Goal: Task Accomplishment & Management: Manage account settings

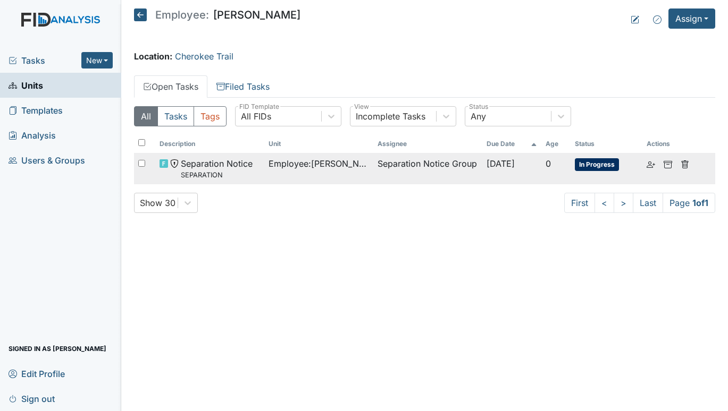
click at [196, 165] on span "Separation Notice SEPARATION" at bounding box center [217, 168] width 72 height 23
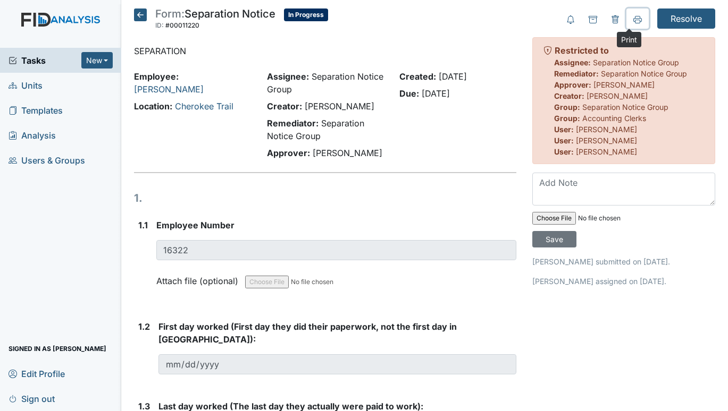
click at [633, 16] on icon at bounding box center [637, 19] width 9 height 9
click at [139, 12] on icon at bounding box center [140, 15] width 13 height 13
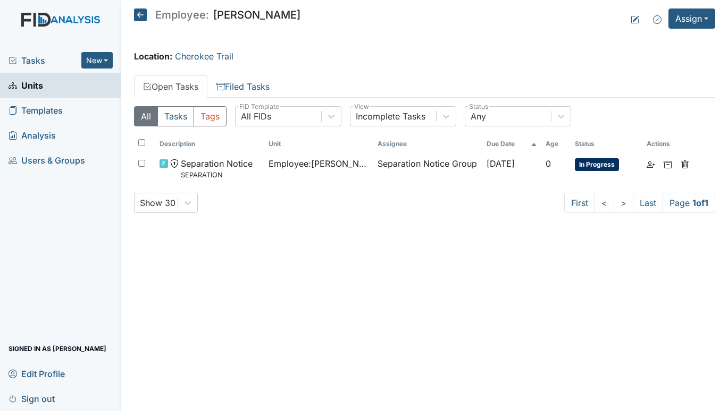
click at [36, 57] on span "Tasks" at bounding box center [45, 60] width 73 height 13
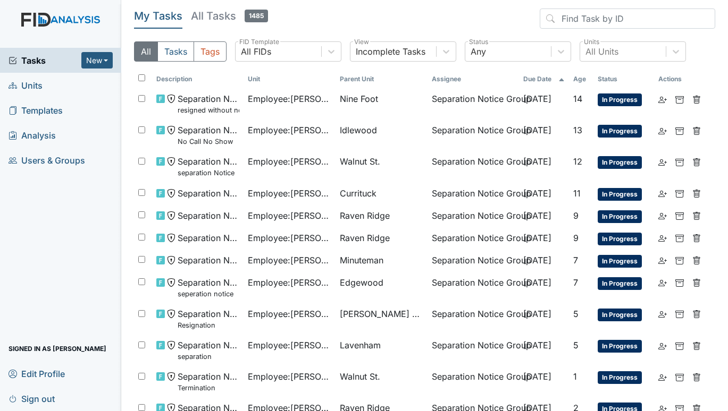
click at [31, 83] on span "Units" at bounding box center [26, 85] width 34 height 16
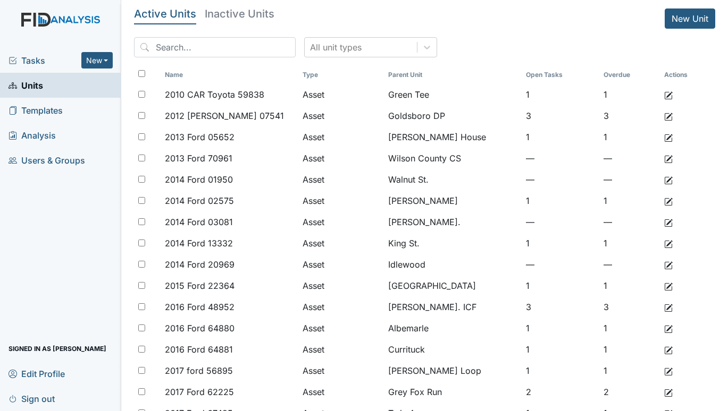
click at [28, 60] on span "Tasks" at bounding box center [45, 60] width 73 height 13
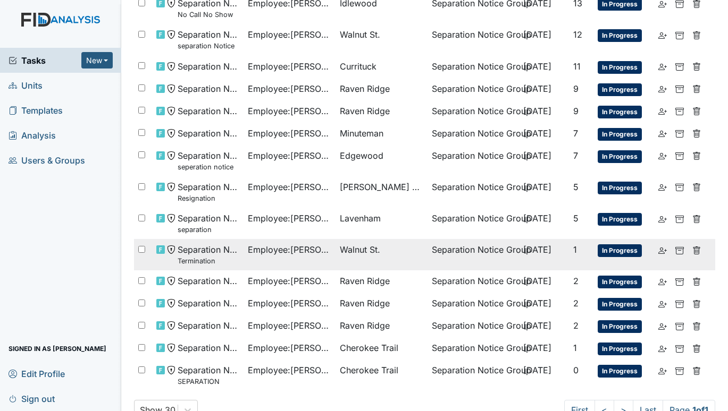
scroll to position [153, 0]
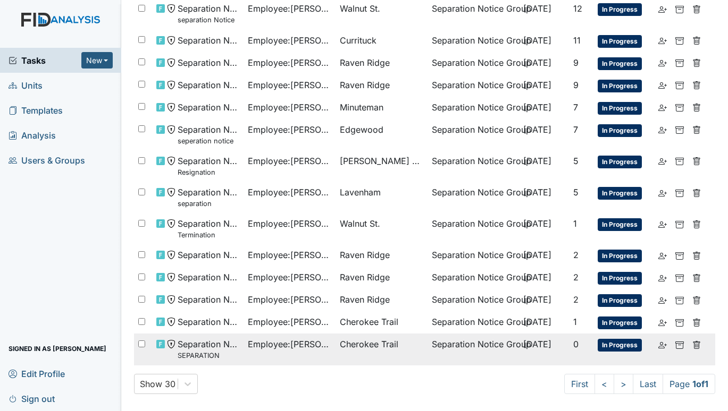
click at [355, 338] on span "Cherokee Trail" at bounding box center [369, 344] width 58 height 13
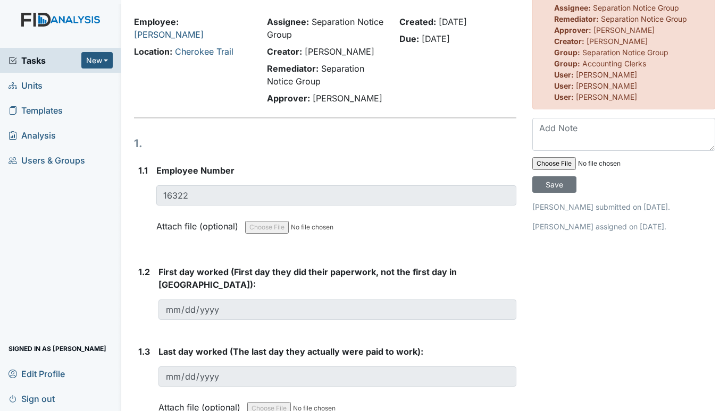
scroll to position [106, 0]
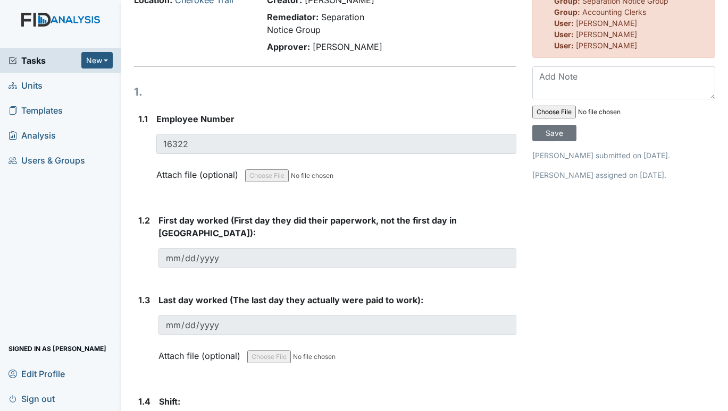
click at [36, 83] on span "Units" at bounding box center [26, 85] width 34 height 16
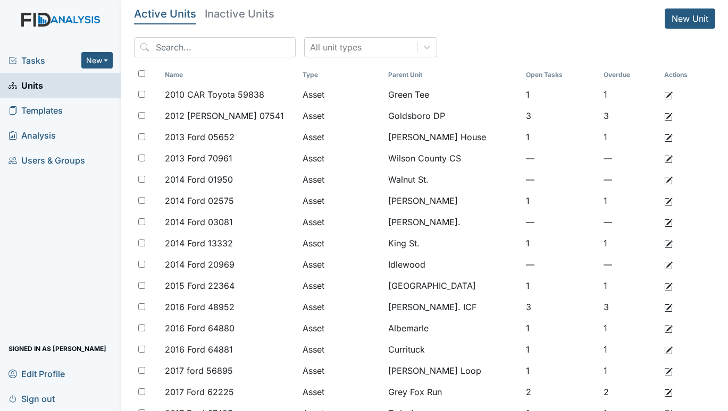
click at [40, 52] on div "Tasks New Form Inspection Document Bundle" at bounding box center [60, 60] width 121 height 25
click at [33, 61] on span "Tasks" at bounding box center [45, 60] width 73 height 13
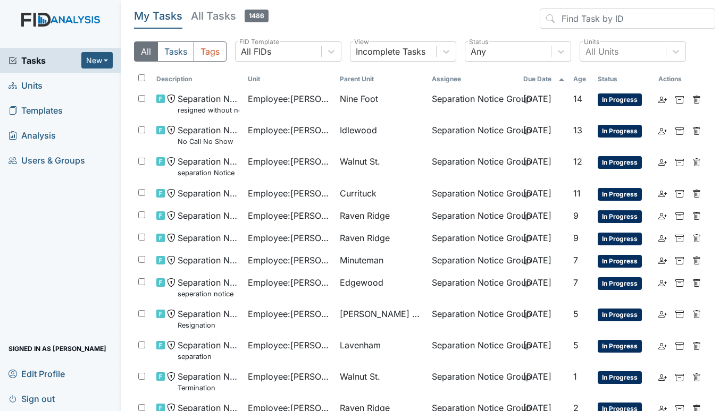
click at [33, 85] on span "Units" at bounding box center [26, 85] width 34 height 16
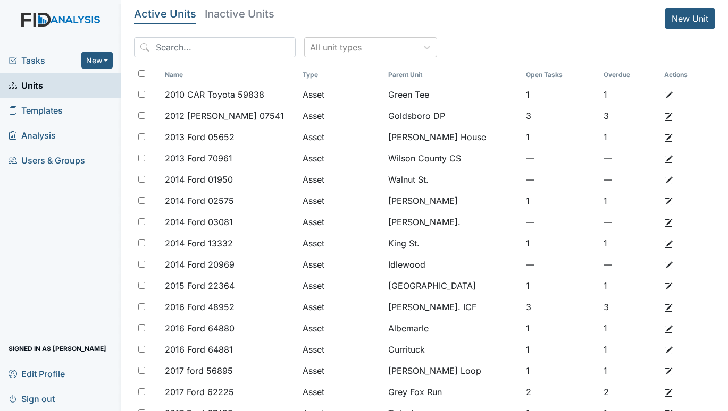
click at [84, 399] on link "Sign out" at bounding box center [60, 398] width 121 height 25
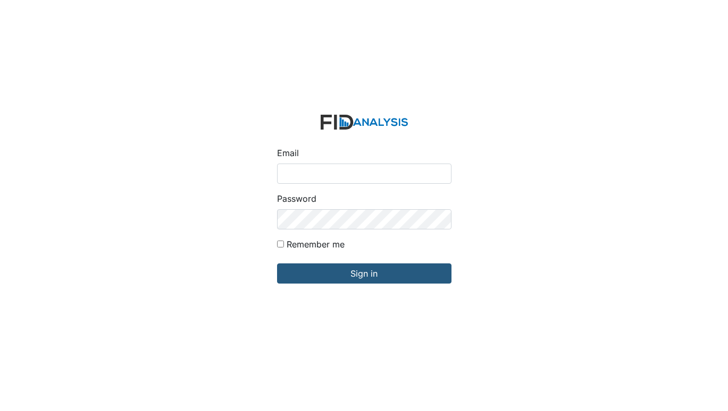
click at [341, 171] on input "Email" at bounding box center [364, 174] width 174 height 20
type input "[EMAIL_ADDRESS][DOMAIN_NAME]"
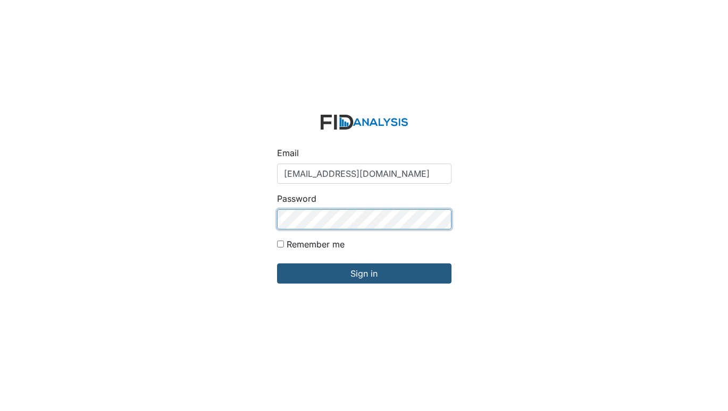
click at [277, 264] on input "Sign in" at bounding box center [364, 274] width 174 height 20
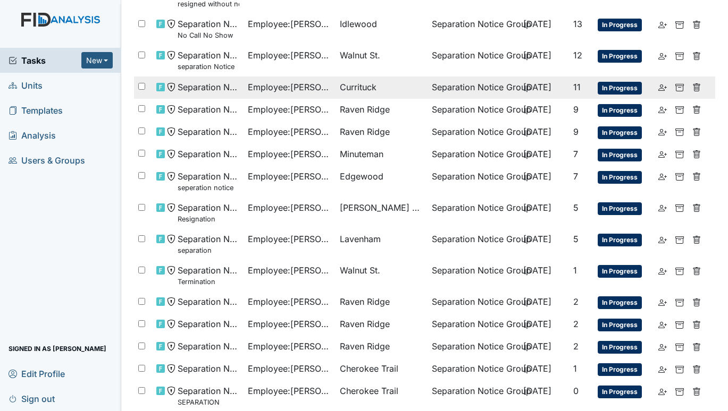
scroll to position [153, 0]
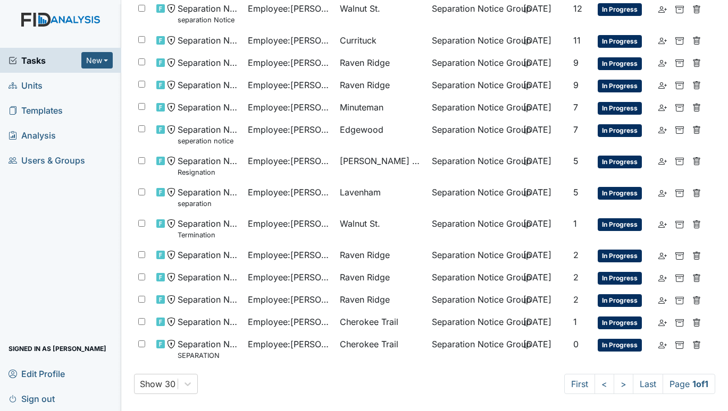
click at [35, 85] on span "Units" at bounding box center [26, 85] width 34 height 16
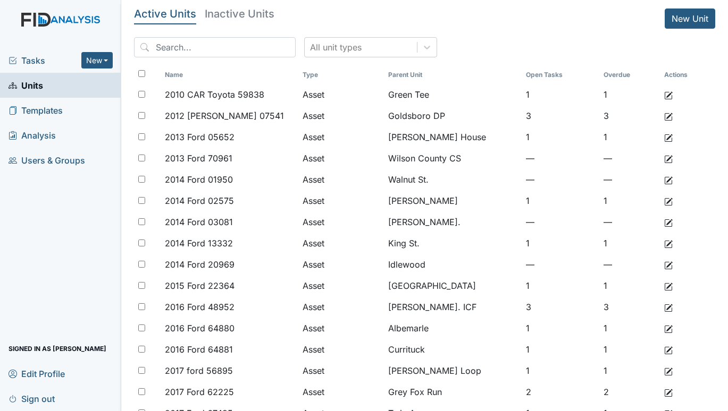
click at [34, 62] on span "Tasks" at bounding box center [45, 60] width 73 height 13
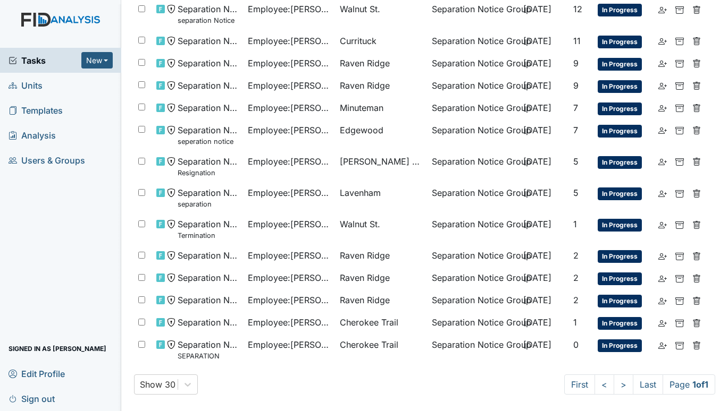
scroll to position [153, 0]
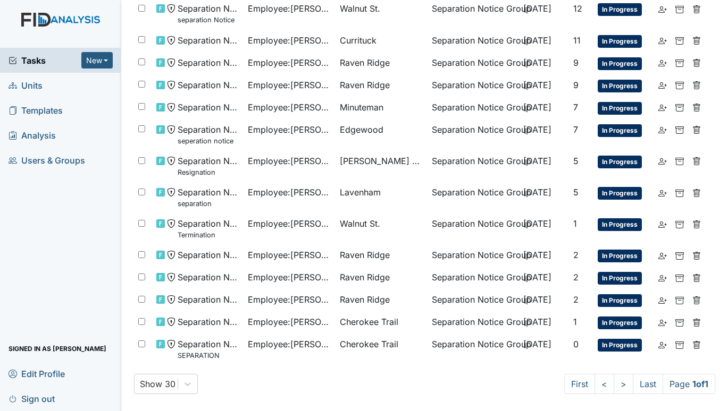
click at [30, 81] on span "Units" at bounding box center [26, 85] width 34 height 16
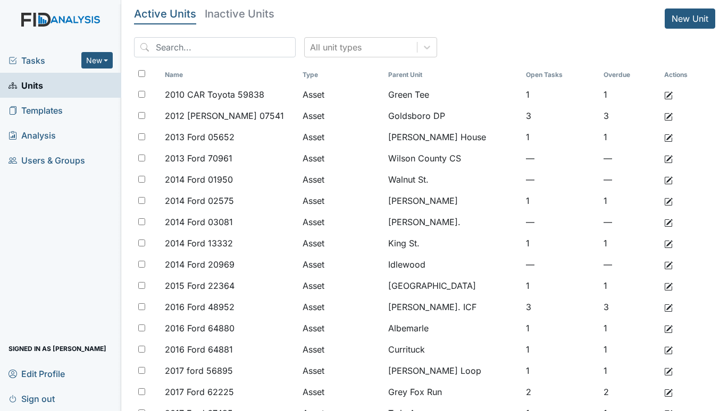
click at [38, 57] on span "Tasks" at bounding box center [45, 60] width 73 height 13
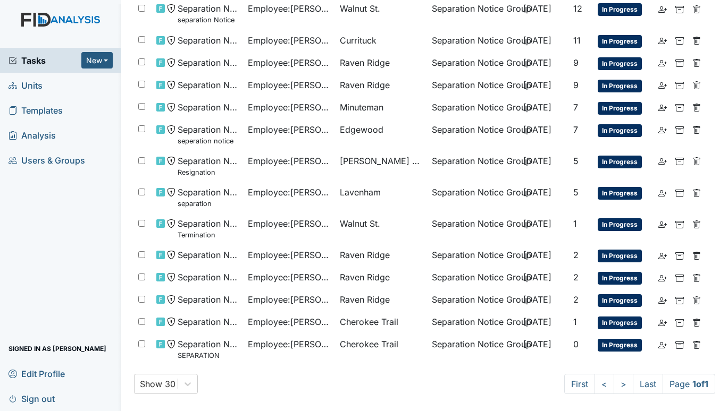
scroll to position [47, 0]
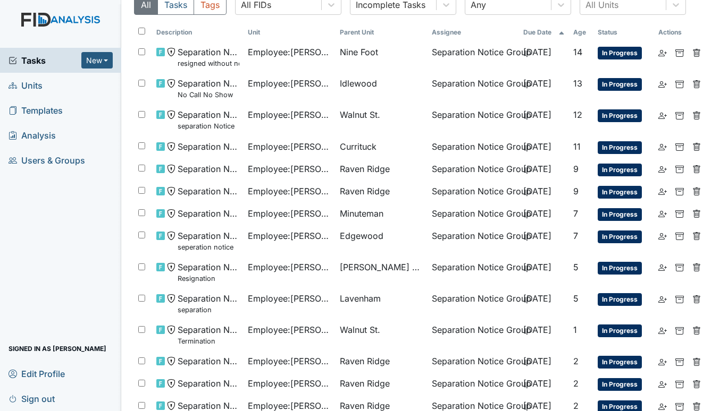
click at [28, 88] on span "Units" at bounding box center [26, 85] width 34 height 16
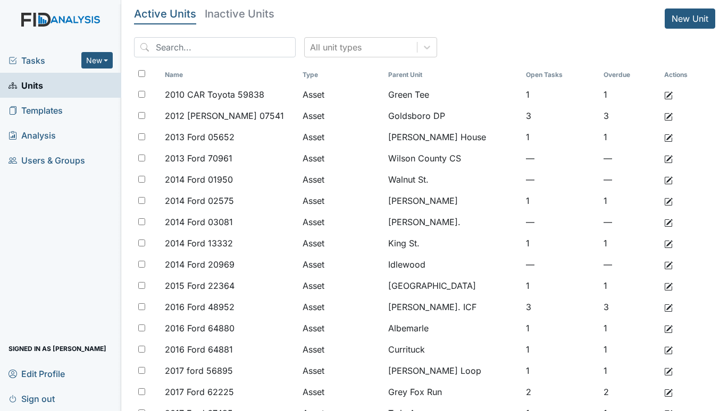
click at [43, 56] on span "Tasks" at bounding box center [45, 60] width 73 height 13
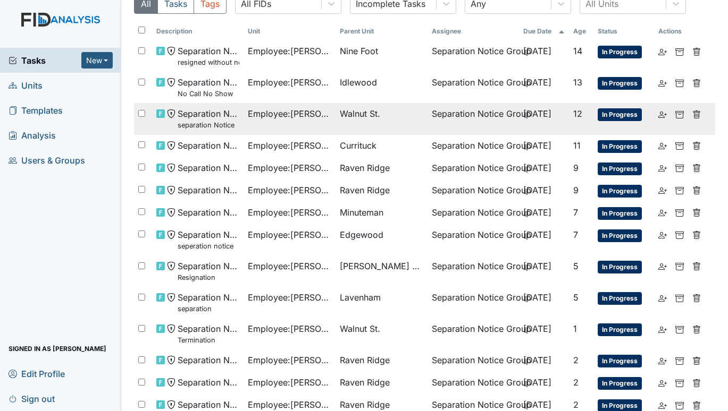
scroll to position [47, 0]
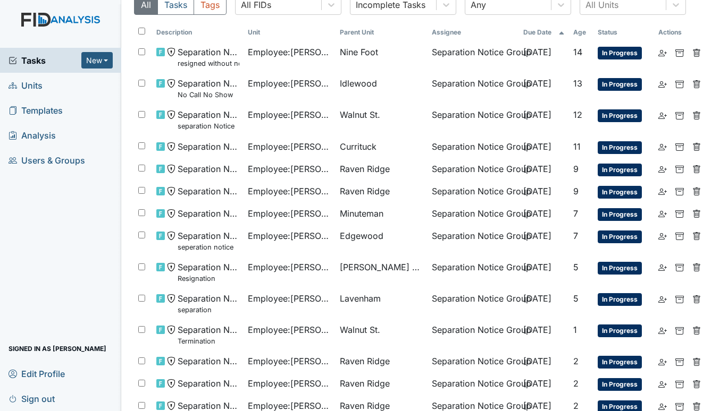
click at [24, 83] on span "Units" at bounding box center [26, 85] width 34 height 16
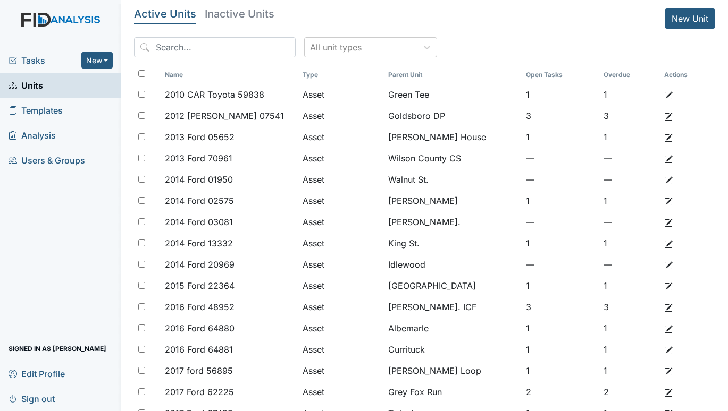
click at [16, 58] on icon at bounding box center [13, 60] width 9 height 9
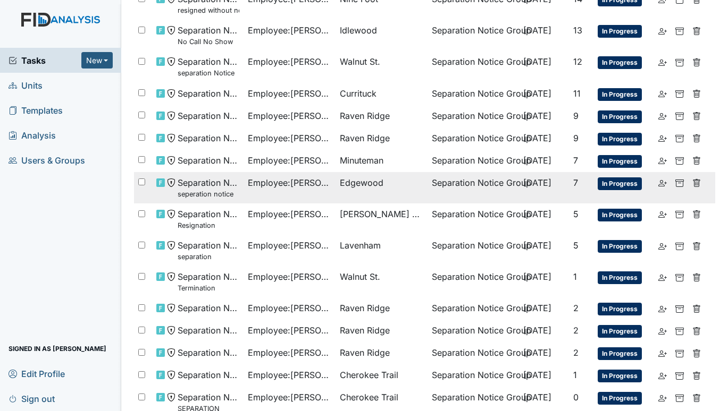
scroll to position [47, 0]
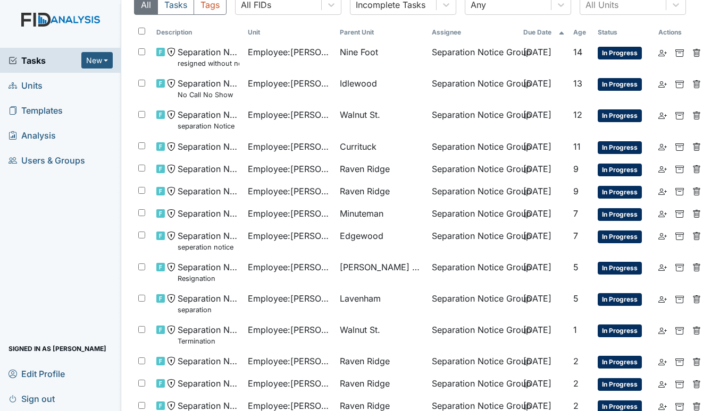
click at [26, 82] on span "Units" at bounding box center [26, 85] width 34 height 16
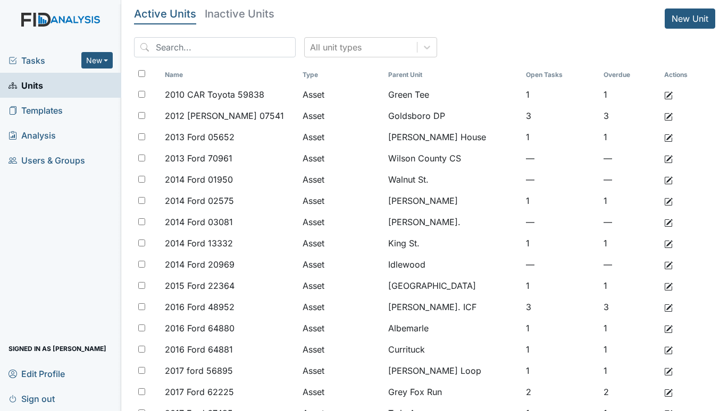
click at [35, 60] on span "Tasks" at bounding box center [45, 60] width 73 height 13
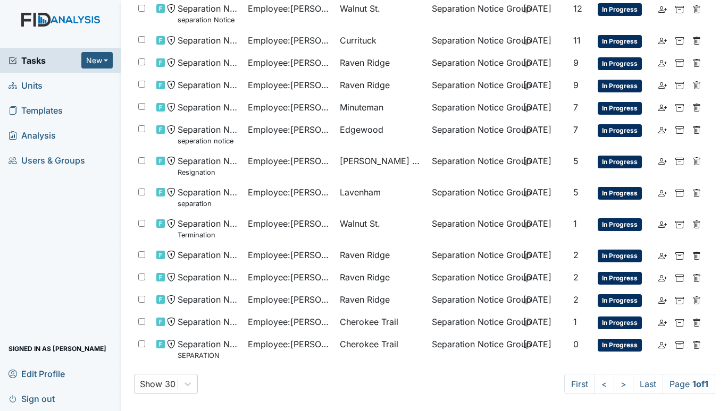
scroll to position [106, 0]
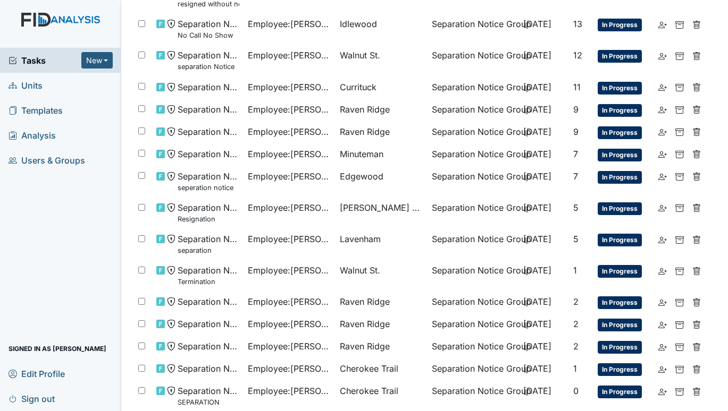
click at [22, 86] on span "Units" at bounding box center [26, 85] width 34 height 16
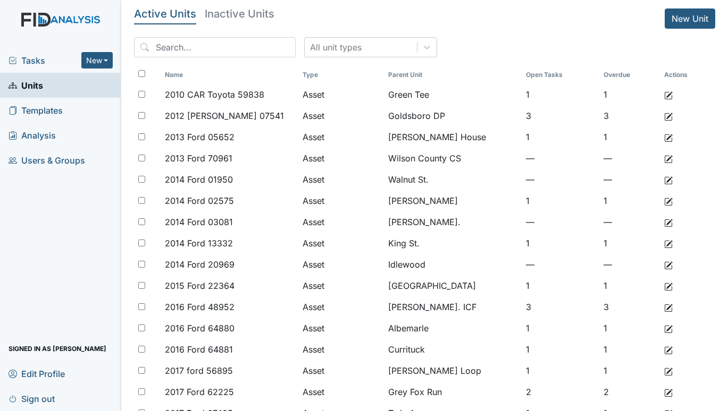
click at [44, 54] on span "Tasks" at bounding box center [45, 60] width 73 height 13
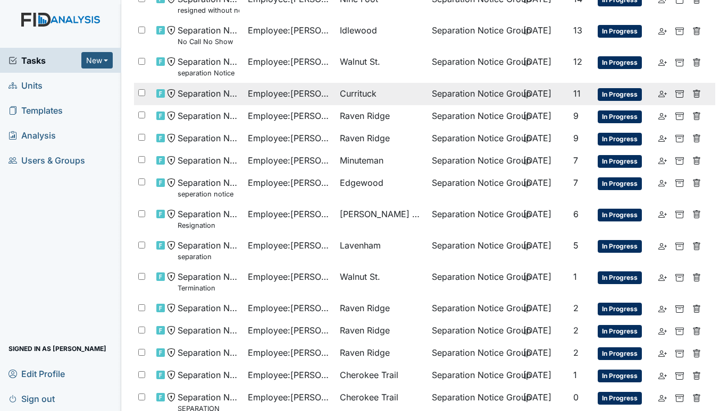
scroll to position [153, 0]
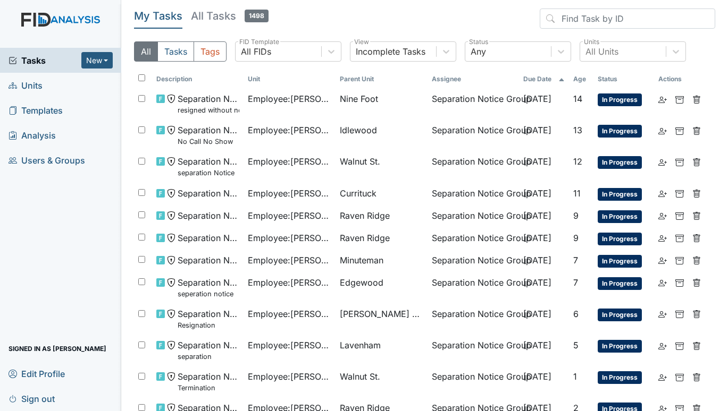
click at [22, 87] on span "Units" at bounding box center [26, 85] width 34 height 16
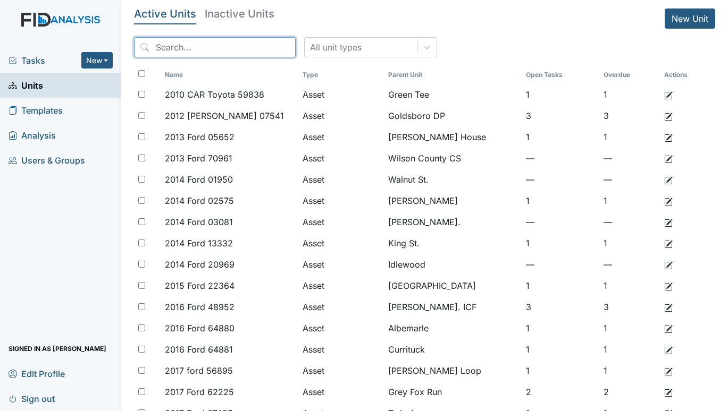
click at [208, 47] on input "search" at bounding box center [215, 47] width 162 height 20
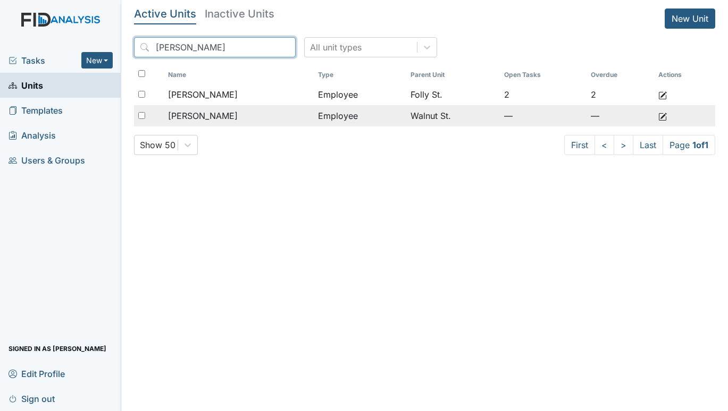
type input "SAMPSON"
click at [212, 114] on span "Sampson, Lakita" at bounding box center [203, 116] width 70 height 13
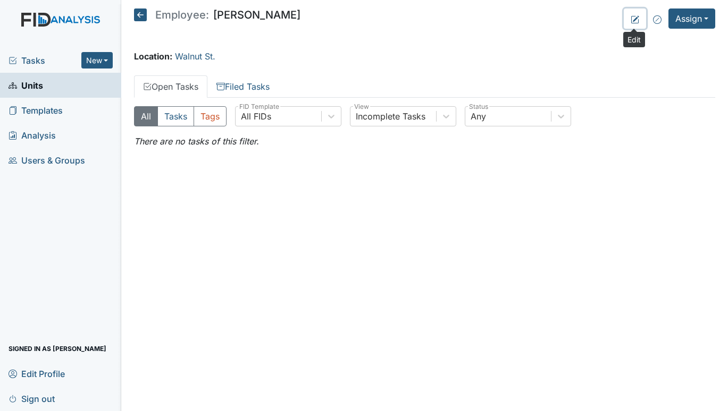
click at [636, 20] on icon at bounding box center [634, 19] width 9 height 9
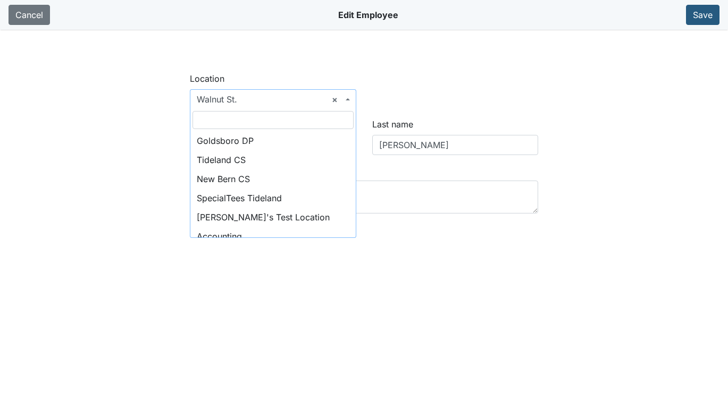
click at [349, 99] on b at bounding box center [348, 99] width 4 height 2
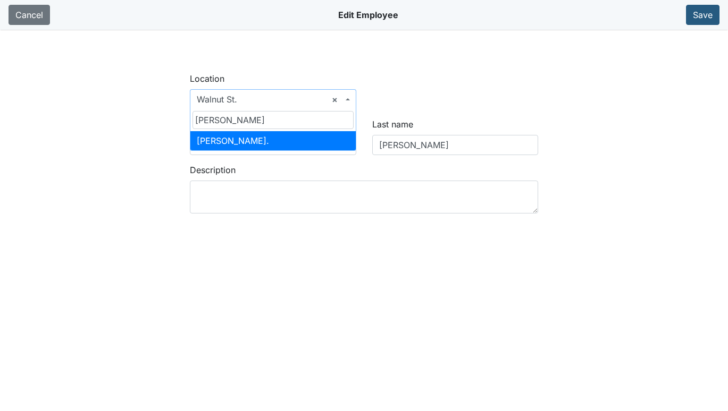
type input "[PERSON_NAME]"
select select "65da1527-3f97-4985-8971-544beefde137"
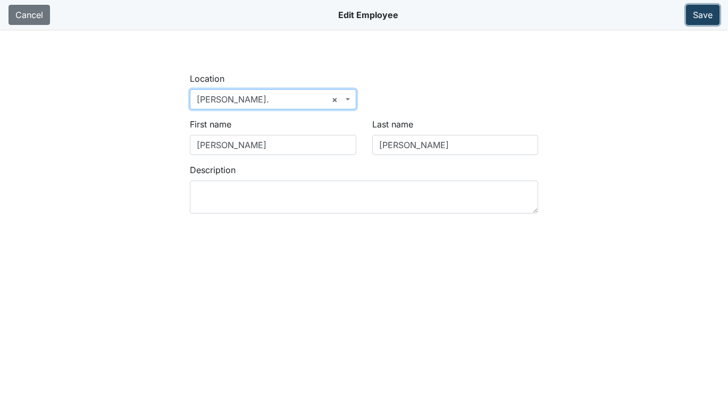
click at [711, 14] on button "Save" at bounding box center [702, 15] width 33 height 20
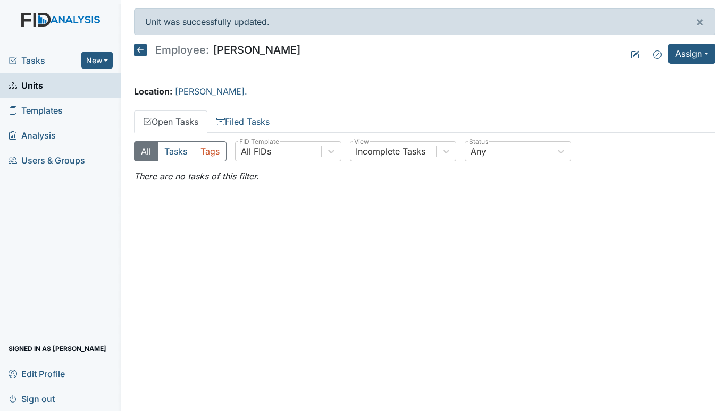
click at [144, 50] on icon at bounding box center [140, 50] width 13 height 13
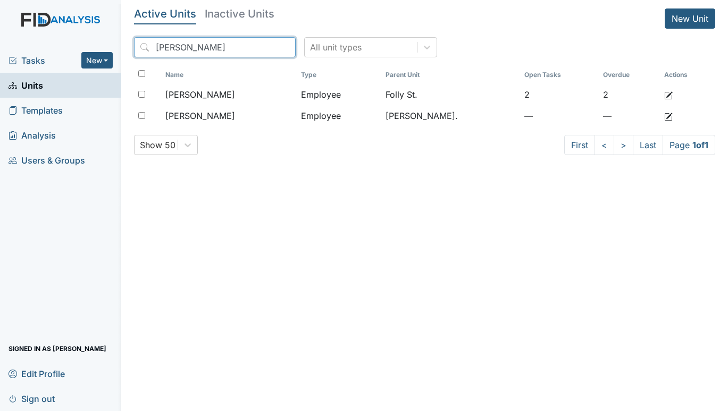
drag, startPoint x: 208, startPoint y: 48, endPoint x: 83, endPoint y: 48, distance: 125.5
click at [83, 48] on div "Tasks New Form Inspection Document Bundle Units Templates Analysis Users & Grou…" at bounding box center [364, 205] width 728 height 411
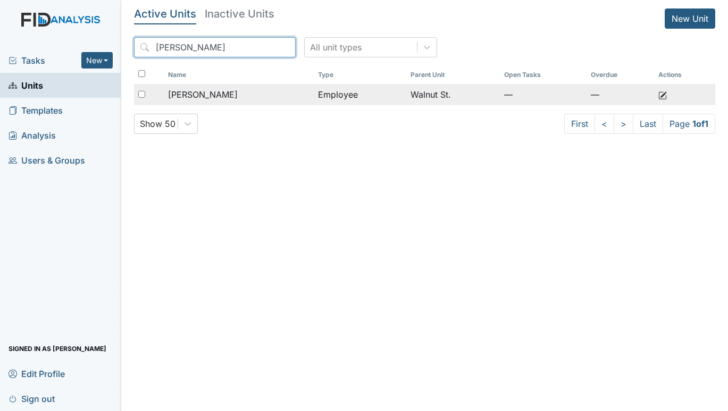
type input "DOMOND"
click at [226, 93] on span "[PERSON_NAME]" at bounding box center [203, 94] width 70 height 13
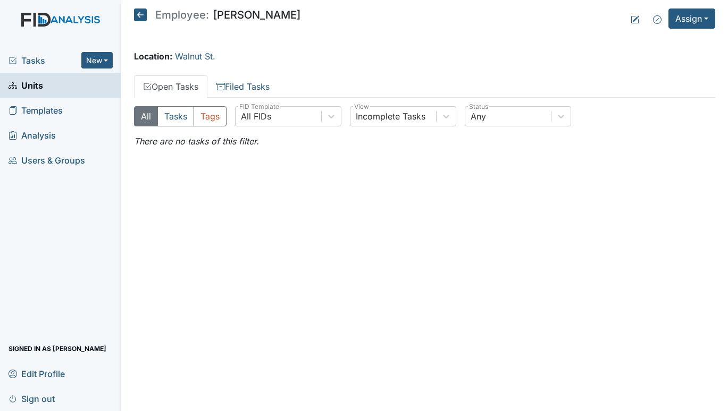
click at [141, 16] on icon at bounding box center [140, 15] width 13 height 13
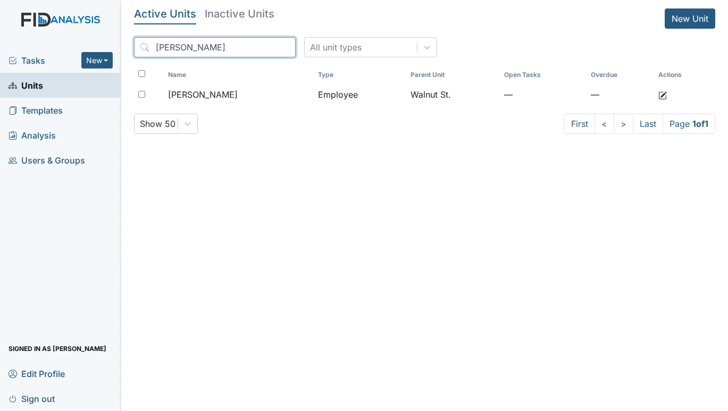
drag, startPoint x: 198, startPoint y: 44, endPoint x: 105, endPoint y: 49, distance: 92.6
click at [105, 49] on div "Tasks New Form Inspection Document Bundle Units Templates Analysis Users & Grou…" at bounding box center [364, 205] width 728 height 411
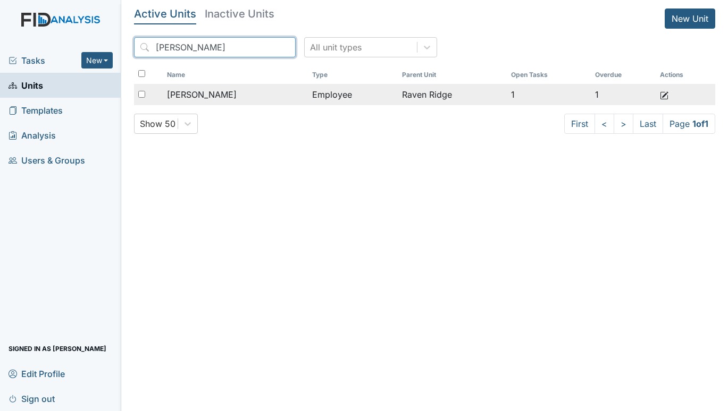
type input "NICHOLS"
click at [247, 94] on div "[PERSON_NAME]" at bounding box center [235, 94] width 137 height 13
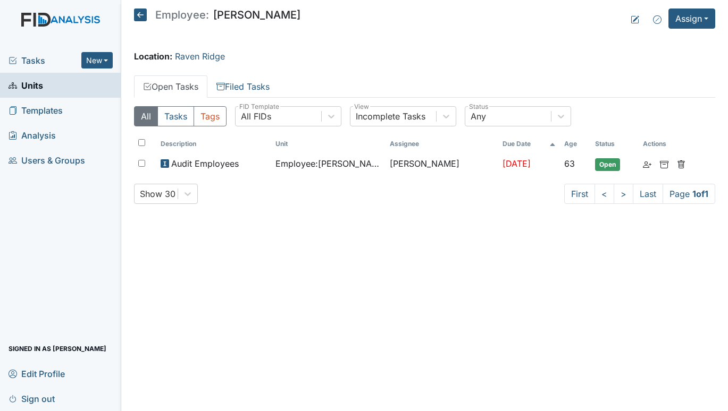
click at [147, 14] on h5 "Employee: [PERSON_NAME]" at bounding box center [217, 15] width 166 height 13
click at [142, 10] on icon at bounding box center [140, 15] width 13 height 13
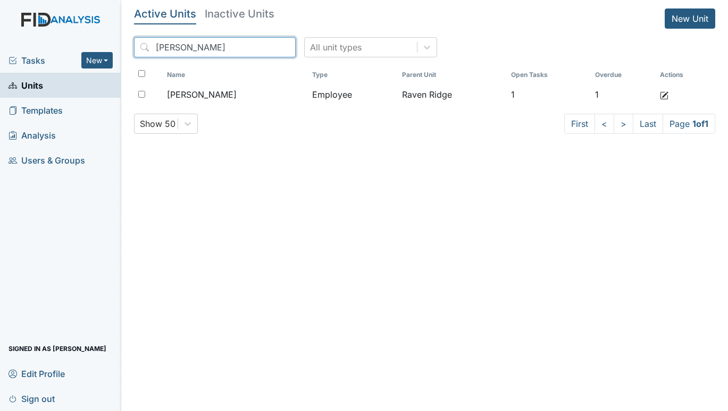
drag, startPoint x: 125, startPoint y: 46, endPoint x: 67, endPoint y: 47, distance: 57.9
click at [67, 46] on div "Tasks New Form Inspection Document Bundle Units Templates Analysis Users & Grou…" at bounding box center [364, 205] width 728 height 411
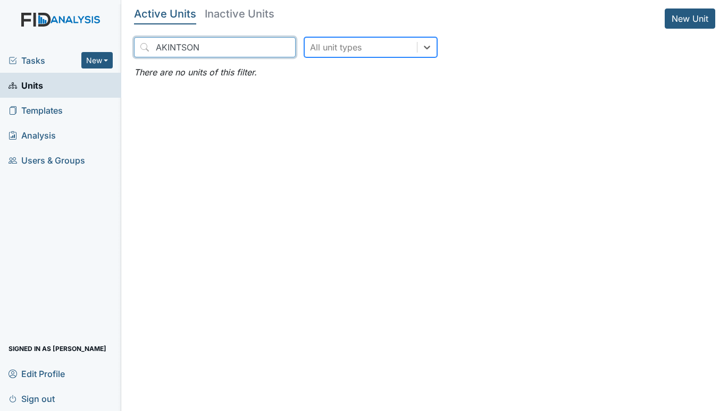
click at [156, 47] on input "AKINTSON" at bounding box center [215, 47] width 162 height 20
click at [217, 47] on input "AKINTSON" at bounding box center [215, 47] width 162 height 20
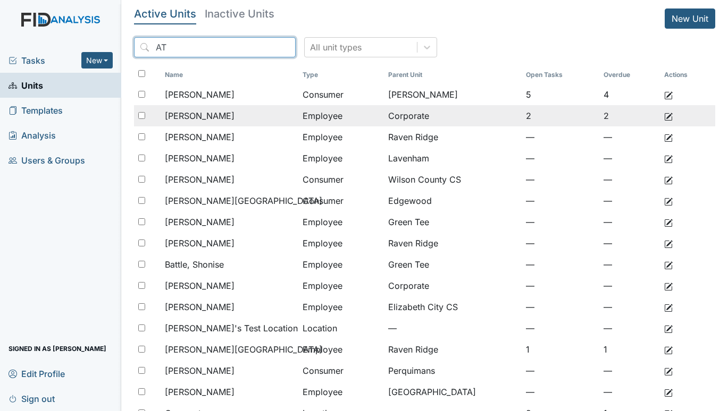
type input "AT"
click at [211, 117] on span "[PERSON_NAME]" at bounding box center [200, 116] width 70 height 13
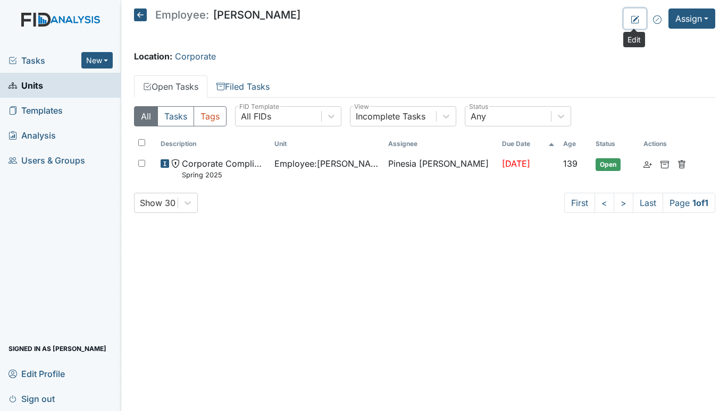
click at [630, 19] on icon at bounding box center [634, 19] width 9 height 9
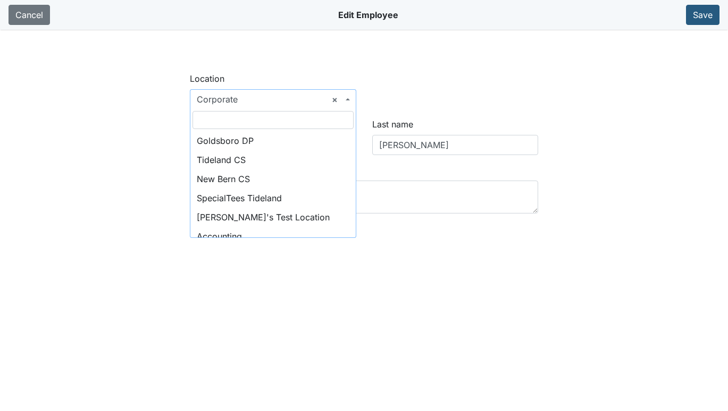
click at [351, 100] on span "× Corporate" at bounding box center [273, 99] width 166 height 20
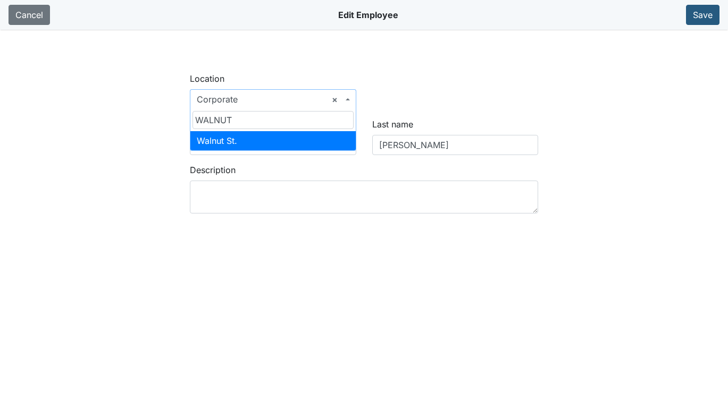
type input "WALNUT"
select select "03e4058e-bd74-4289-baf9-c968e1a7c6c9"
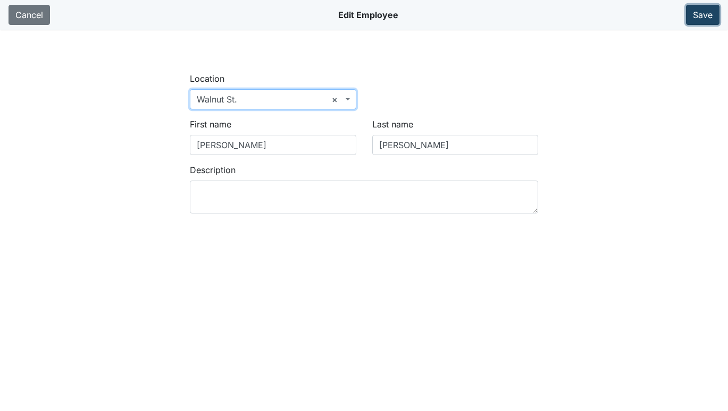
click at [701, 10] on button "Save" at bounding box center [702, 15] width 33 height 20
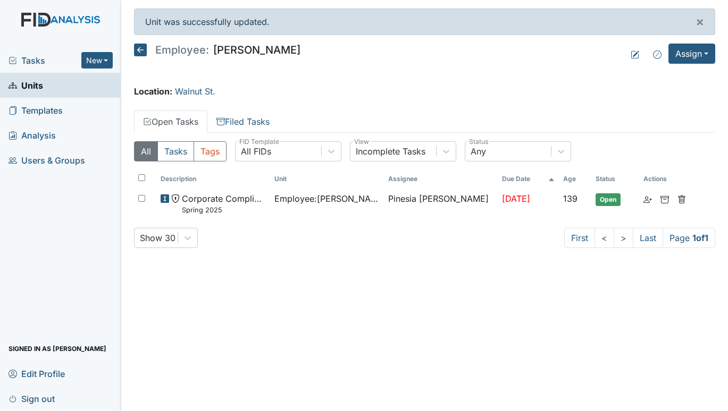
click at [140, 50] on icon at bounding box center [140, 50] width 13 height 13
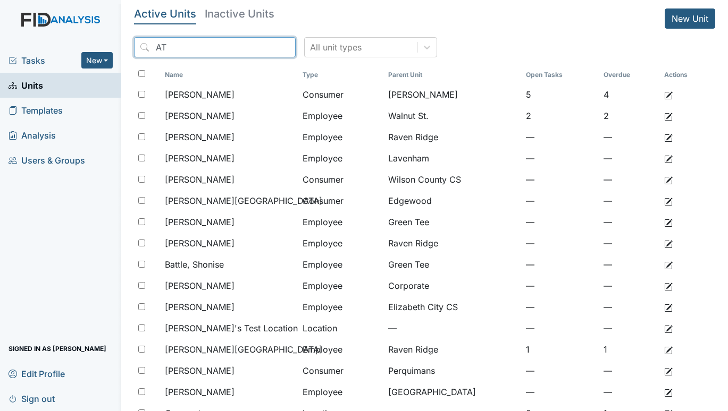
click at [207, 46] on input "AT" at bounding box center [215, 47] width 162 height 20
type input "A"
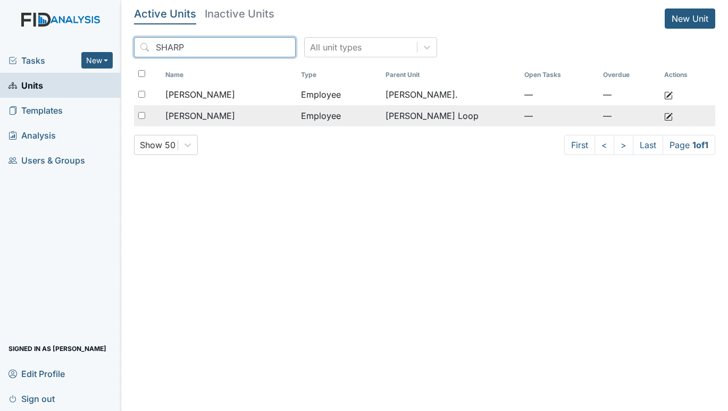
type input "SHARP"
click at [220, 113] on span "[PERSON_NAME]" at bounding box center [200, 116] width 70 height 13
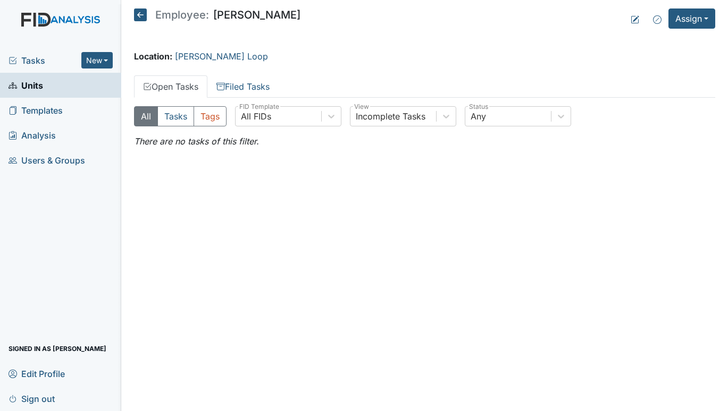
click at [139, 16] on icon at bounding box center [140, 15] width 13 height 13
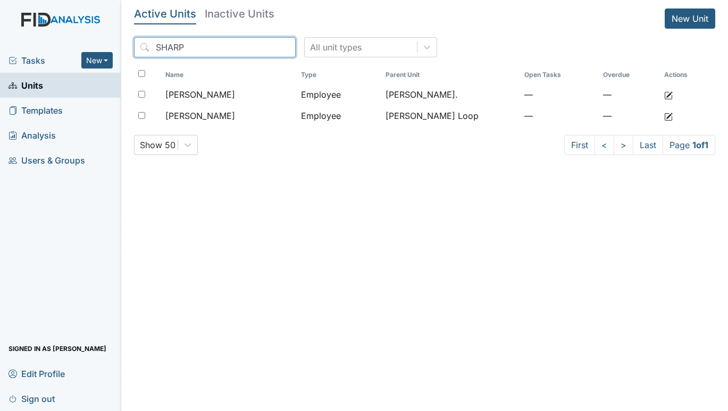
drag, startPoint x: 206, startPoint y: 50, endPoint x: 28, endPoint y: 50, distance: 178.1
click at [28, 50] on div "Tasks New Form Inspection Document Bundle Units Templates Analysis Users & Grou…" at bounding box center [364, 205] width 728 height 411
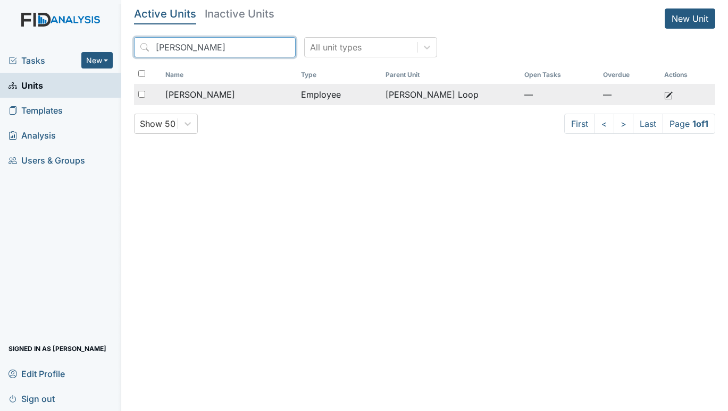
type input "REED"
click at [219, 95] on span "Reed, Danyelle" at bounding box center [200, 94] width 70 height 13
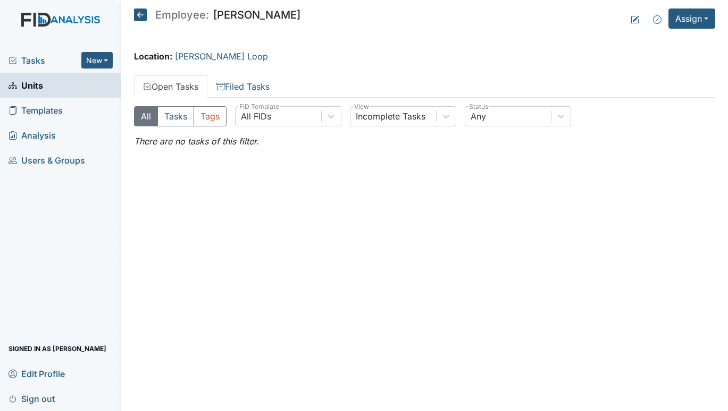
click at [302, 61] on div "Location: [PERSON_NAME][GEOGRAPHIC_DATA]" at bounding box center [424, 56] width 581 height 13
click at [141, 14] on icon at bounding box center [140, 15] width 13 height 13
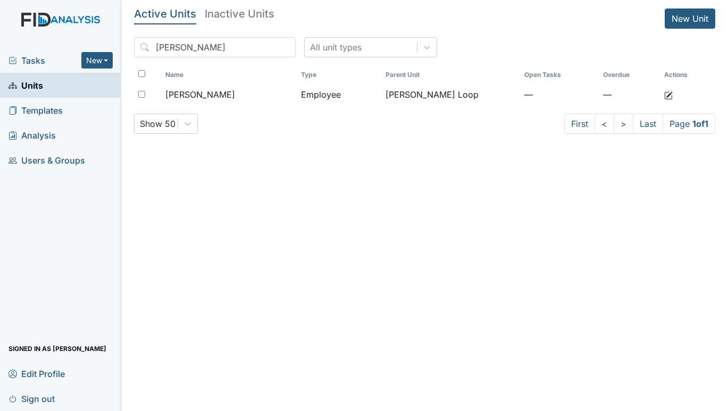
click at [33, 78] on span "Units" at bounding box center [26, 85] width 35 height 16
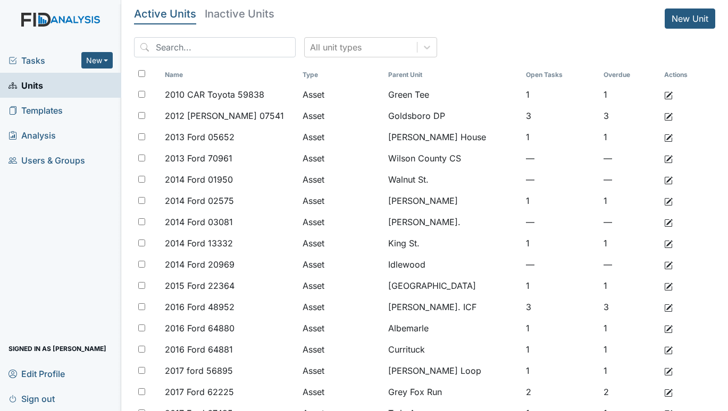
click at [38, 60] on span "Tasks" at bounding box center [45, 60] width 73 height 13
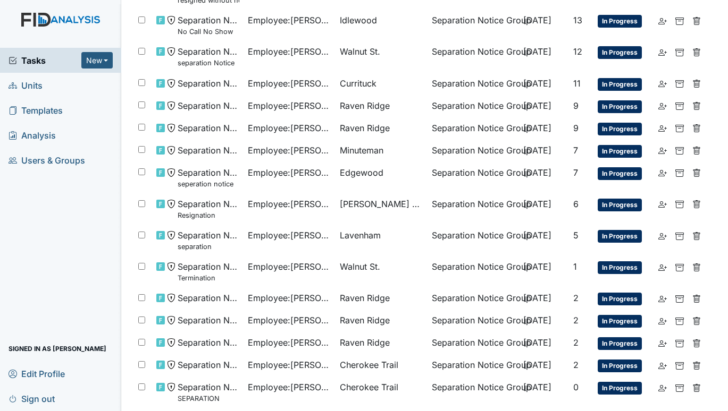
scroll to position [106, 0]
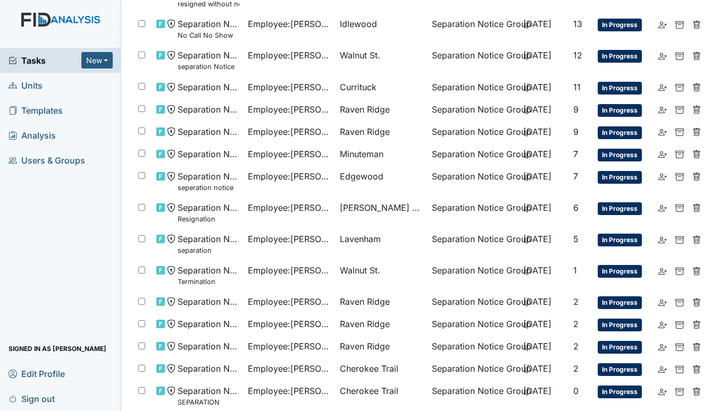
click at [34, 79] on span "Units" at bounding box center [26, 85] width 34 height 16
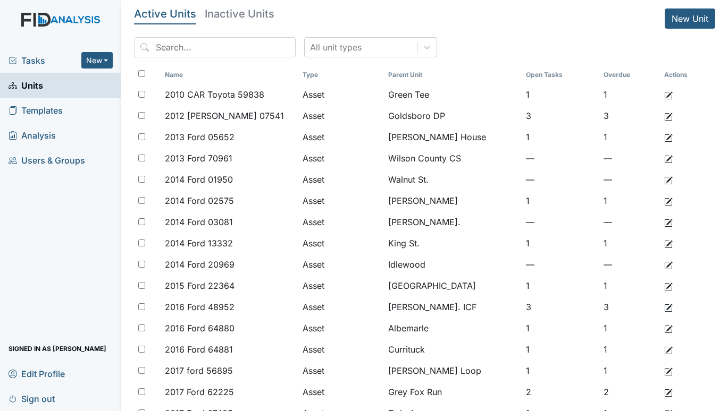
click at [42, 58] on span "Tasks" at bounding box center [45, 60] width 73 height 13
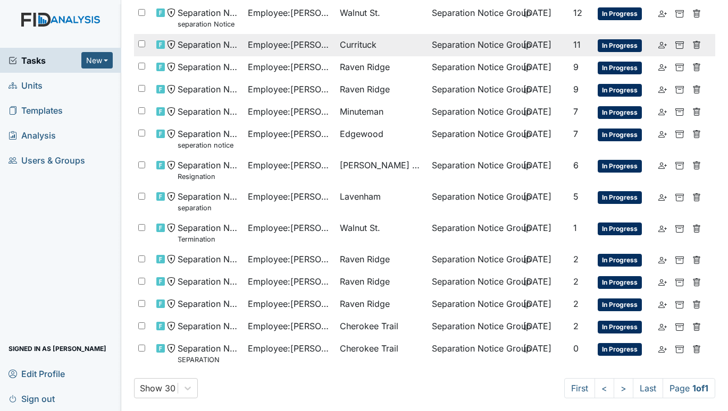
scroll to position [153, 0]
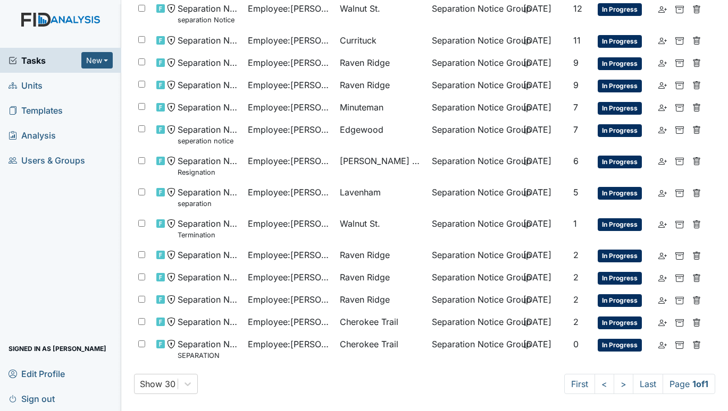
click at [30, 85] on span "Units" at bounding box center [26, 85] width 34 height 16
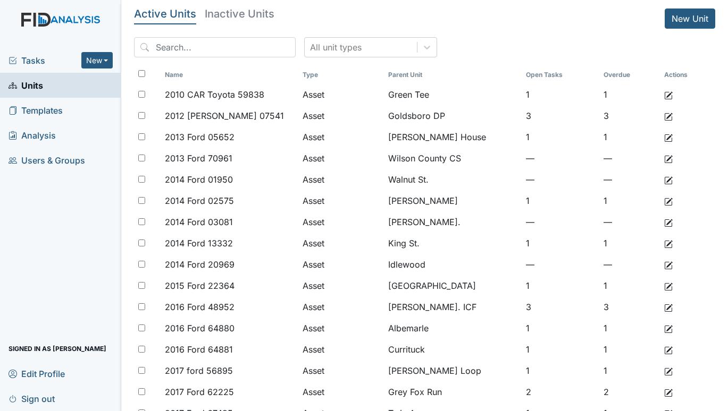
click at [35, 54] on span "Tasks" at bounding box center [45, 60] width 73 height 13
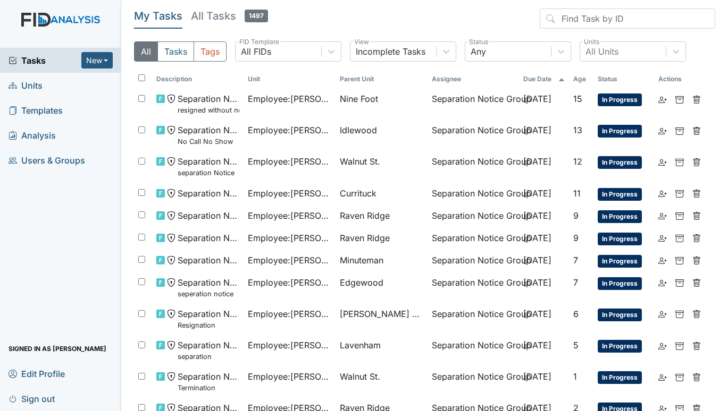
click at [21, 87] on span "Units" at bounding box center [26, 85] width 34 height 16
